Goal: Transaction & Acquisition: Purchase product/service

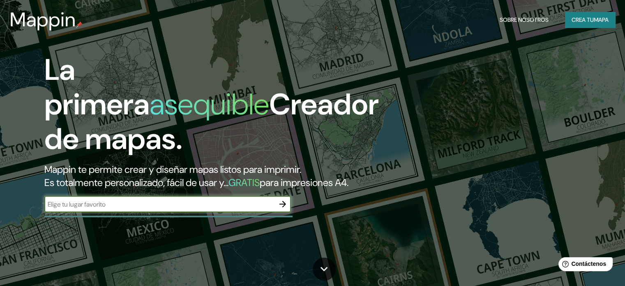
click at [283, 209] on icon "button" at bounding box center [283, 204] width 10 height 10
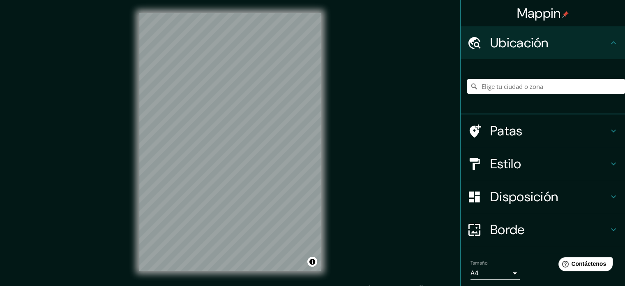
click at [597, 44] on h4 "Ubicación" at bounding box center [550, 43] width 118 height 16
click at [574, 85] on input "Elige tu ciudad o zona" at bounding box center [547, 86] width 158 height 15
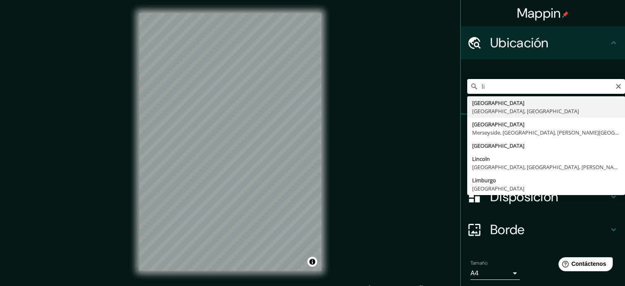
type input "l"
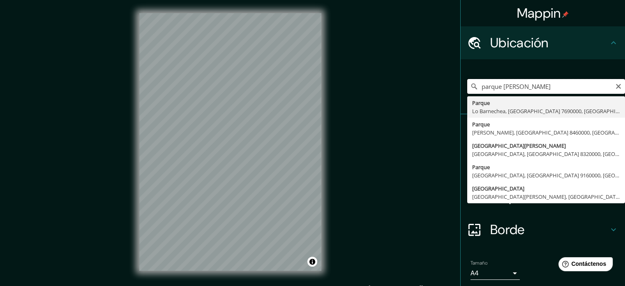
click at [549, 93] on input "parque [PERSON_NAME]" at bounding box center [547, 86] width 158 height 15
click at [584, 87] on input "Pasaje Sagitario, [GEOGRAPHIC_DATA], [GEOGRAPHIC_DATA], [GEOGRAPHIC_DATA]" at bounding box center [547, 86] width 158 height 15
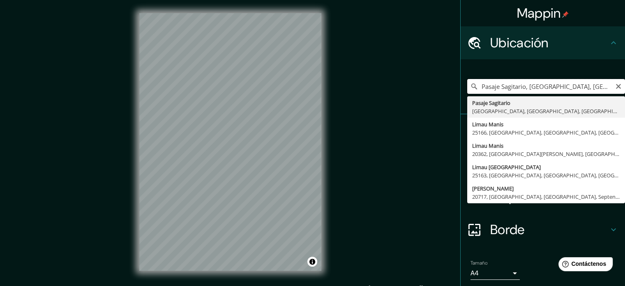
click at [584, 87] on input "Pasaje Sagitario, [GEOGRAPHIC_DATA], [GEOGRAPHIC_DATA], [GEOGRAPHIC_DATA]" at bounding box center [547, 86] width 158 height 15
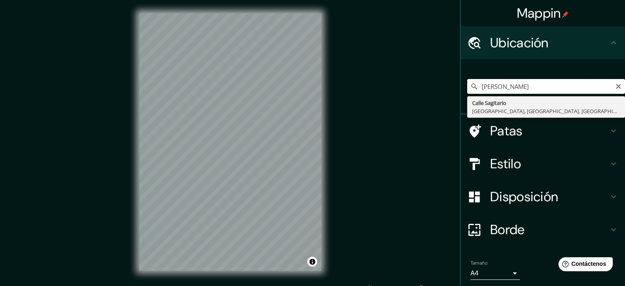
click at [576, 89] on input "[PERSON_NAME]" at bounding box center [547, 86] width 158 height 15
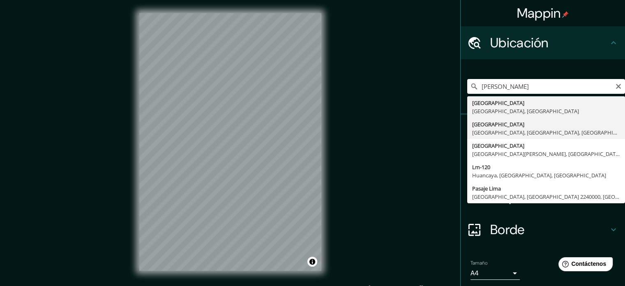
type input "[GEOGRAPHIC_DATA], [GEOGRAPHIC_DATA], [GEOGRAPHIC_DATA], [GEOGRAPHIC_DATA]"
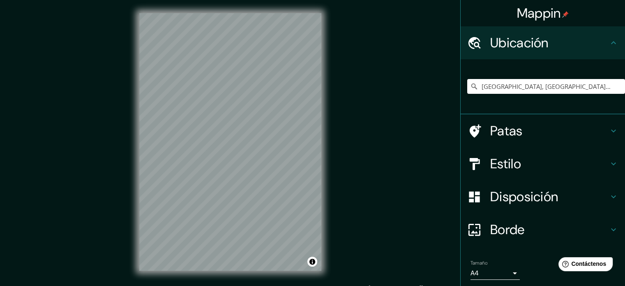
click at [359, 170] on div "Mappin Ubicación [GEOGRAPHIC_DATA], [GEOGRAPHIC_DATA], [GEOGRAPHIC_DATA], [GEOG…" at bounding box center [312, 148] width 625 height 297
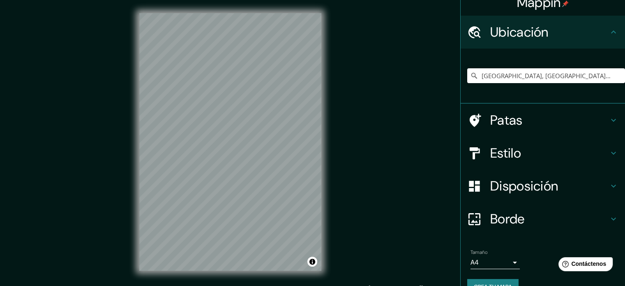
scroll to position [28, 0]
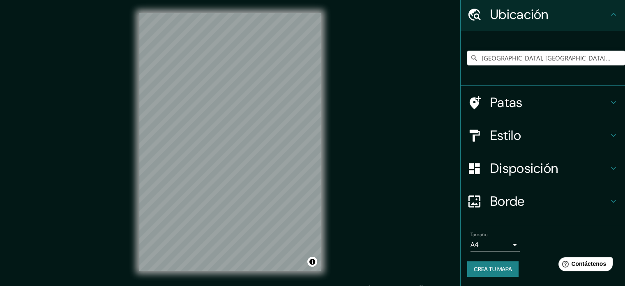
click at [505, 239] on body "Mappin Ubicación [GEOGRAPHIC_DATA], [GEOGRAPHIC_DATA], [GEOGRAPHIC_DATA], [GEOG…" at bounding box center [312, 143] width 625 height 286
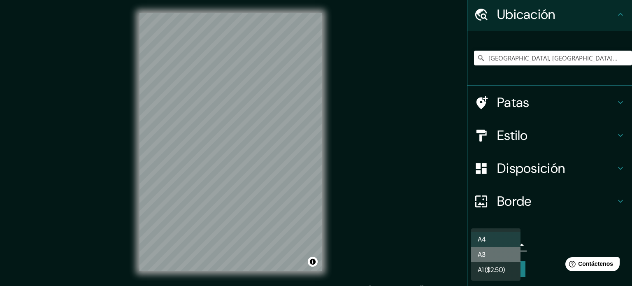
click at [499, 252] on li "A3" at bounding box center [495, 254] width 49 height 15
type input "a4"
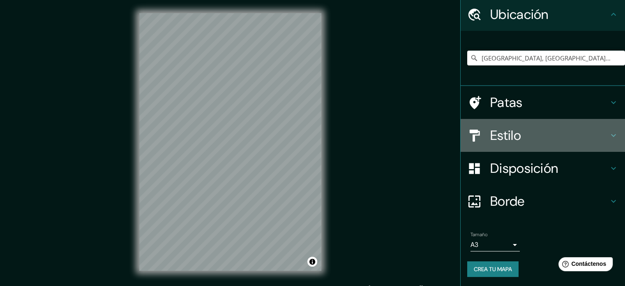
click at [597, 135] on h4 "Estilo" at bounding box center [550, 135] width 118 height 16
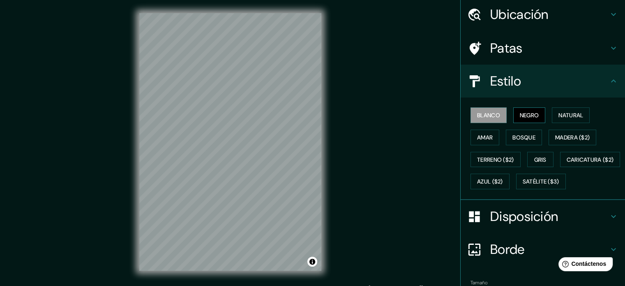
click at [527, 116] on font "Negro" at bounding box center [529, 114] width 19 height 7
click at [424, 171] on div "Mappin Ubicación [GEOGRAPHIC_DATA], [GEOGRAPHIC_DATA], [GEOGRAPHIC_DATA], [GEOG…" at bounding box center [312, 148] width 625 height 297
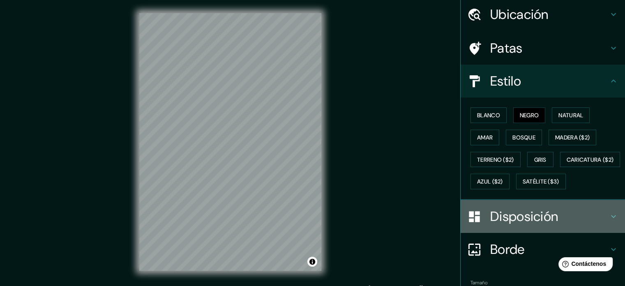
click at [574, 225] on h4 "Disposición" at bounding box center [550, 216] width 118 height 16
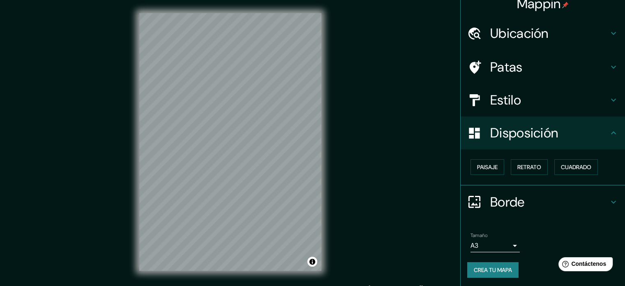
scroll to position [10, 0]
click at [556, 69] on h4 "Patas" at bounding box center [550, 66] width 118 height 16
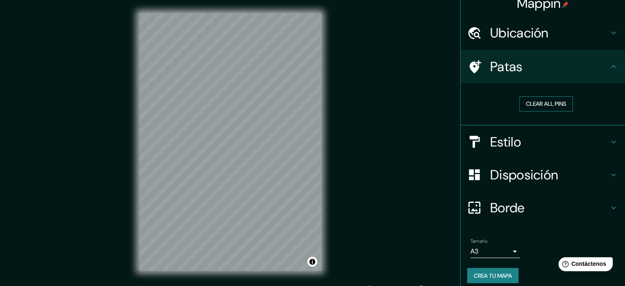
click at [543, 107] on button "Clear all pins" at bounding box center [546, 103] width 53 height 15
click at [243, 83] on div at bounding box center [241, 85] width 7 height 7
click at [245, 83] on div at bounding box center [243, 83] width 7 height 7
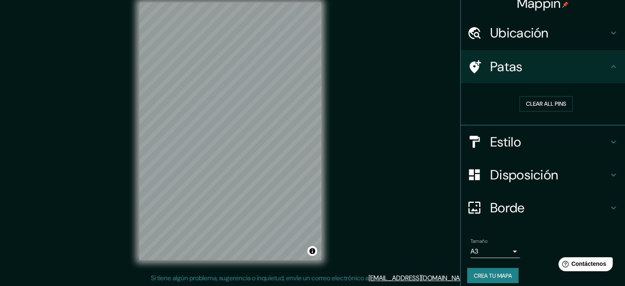
click at [562, 41] on div "Ubicación" at bounding box center [543, 32] width 164 height 33
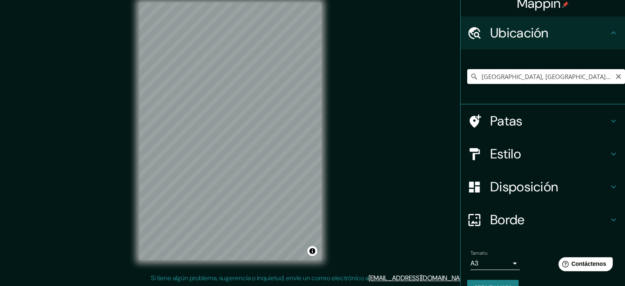
click at [520, 77] on input "[GEOGRAPHIC_DATA], [GEOGRAPHIC_DATA], [GEOGRAPHIC_DATA], [GEOGRAPHIC_DATA]" at bounding box center [547, 76] width 158 height 15
click at [521, 76] on input "Pasaje Sagitario, [GEOGRAPHIC_DATA], [GEOGRAPHIC_DATA], [GEOGRAPHIC_DATA]" at bounding box center [547, 76] width 158 height 15
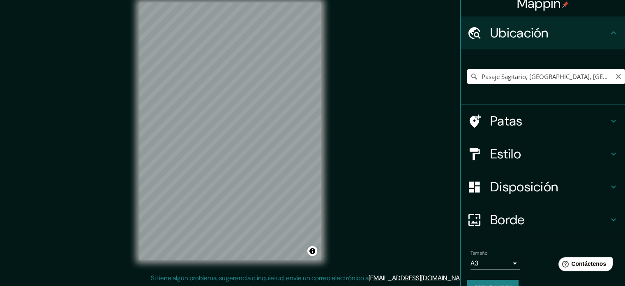
click at [521, 76] on input "Pasaje Sagitario, [GEOGRAPHIC_DATA], [GEOGRAPHIC_DATA], [GEOGRAPHIC_DATA]" at bounding box center [547, 76] width 158 height 15
click at [532, 77] on input "[GEOGRAPHIC_DATA], [GEOGRAPHIC_DATA], [GEOGRAPHIC_DATA]" at bounding box center [547, 76] width 158 height 15
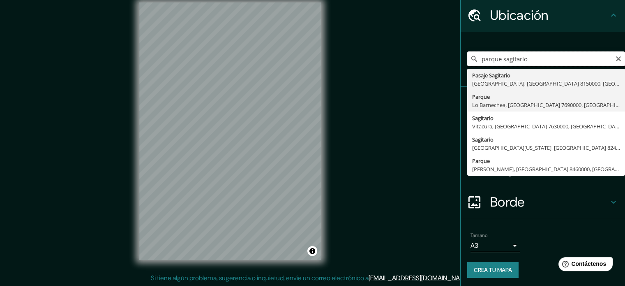
scroll to position [28, 0]
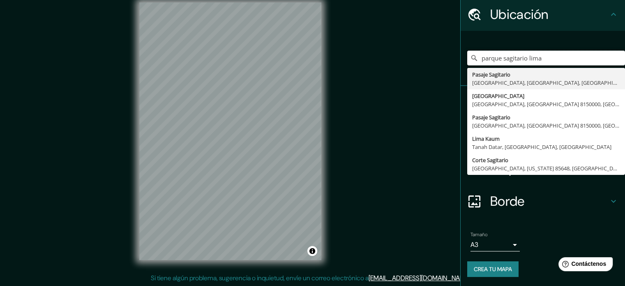
type input "Pasaje Sagitario, [GEOGRAPHIC_DATA], [GEOGRAPHIC_DATA], [GEOGRAPHIC_DATA]"
